Goal: Task Accomplishment & Management: Manage account settings

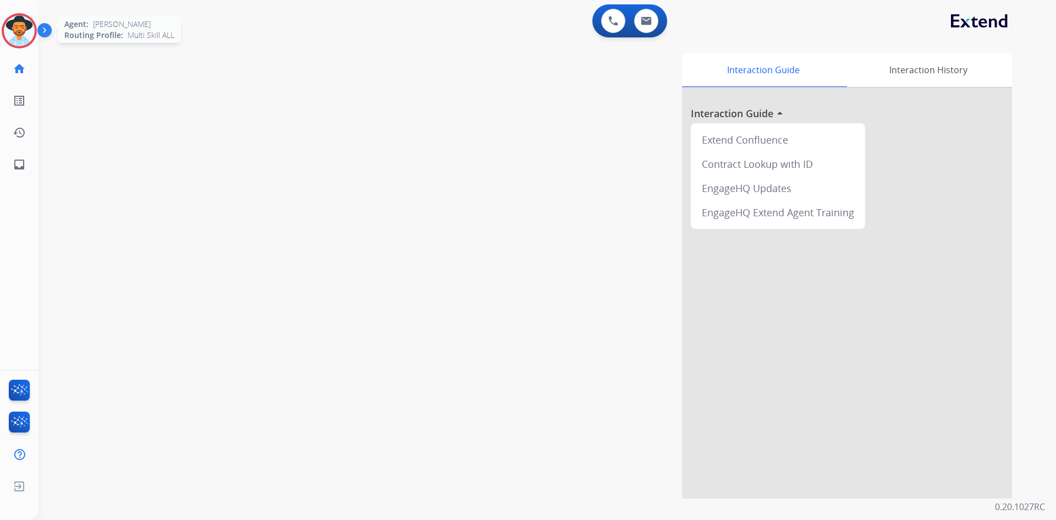
click at [25, 32] on img at bounding box center [19, 30] width 31 height 31
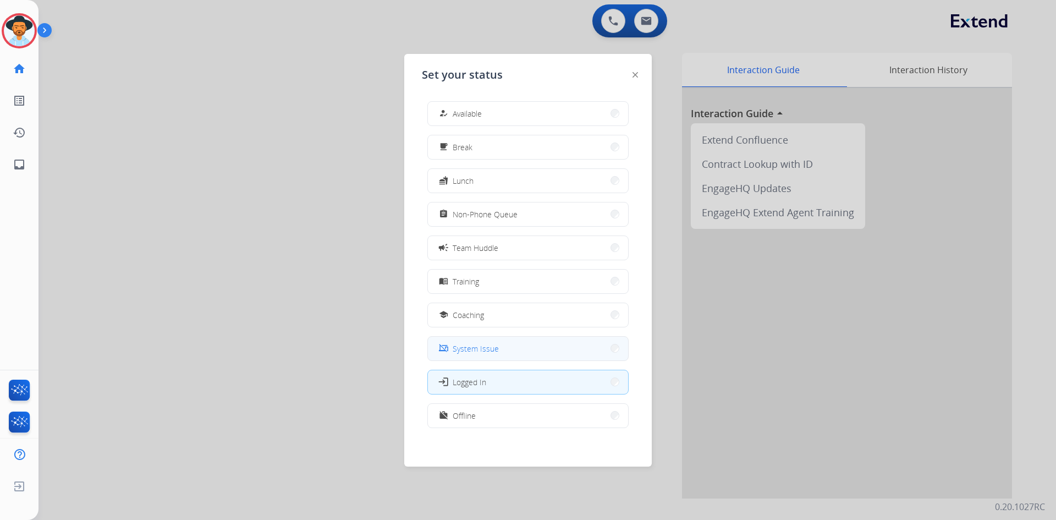
scroll to position [3, 0]
click at [514, 406] on button "work_off Offline" at bounding box center [528, 412] width 200 height 24
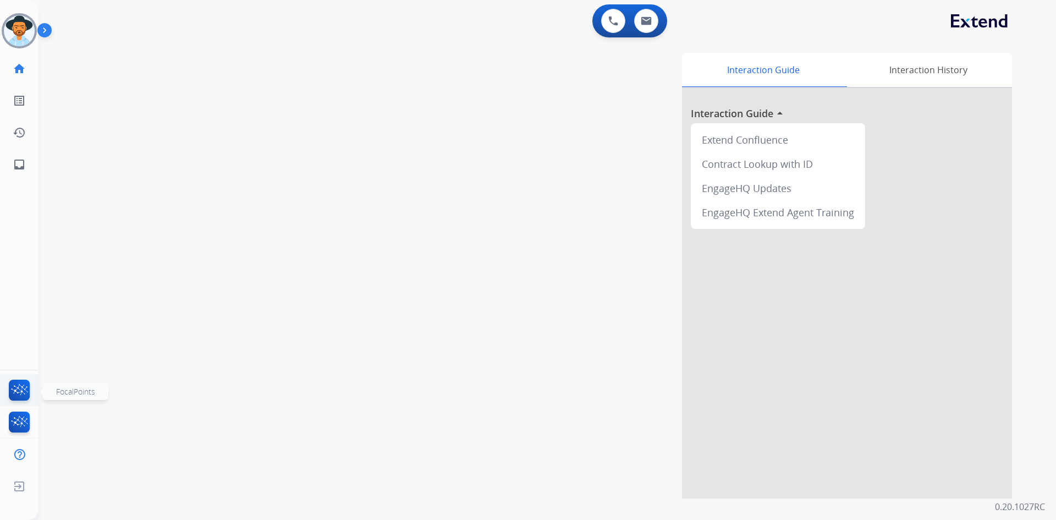
click at [19, 390] on img at bounding box center [20, 391] width 26 height 25
